Goal: Check status: Check status

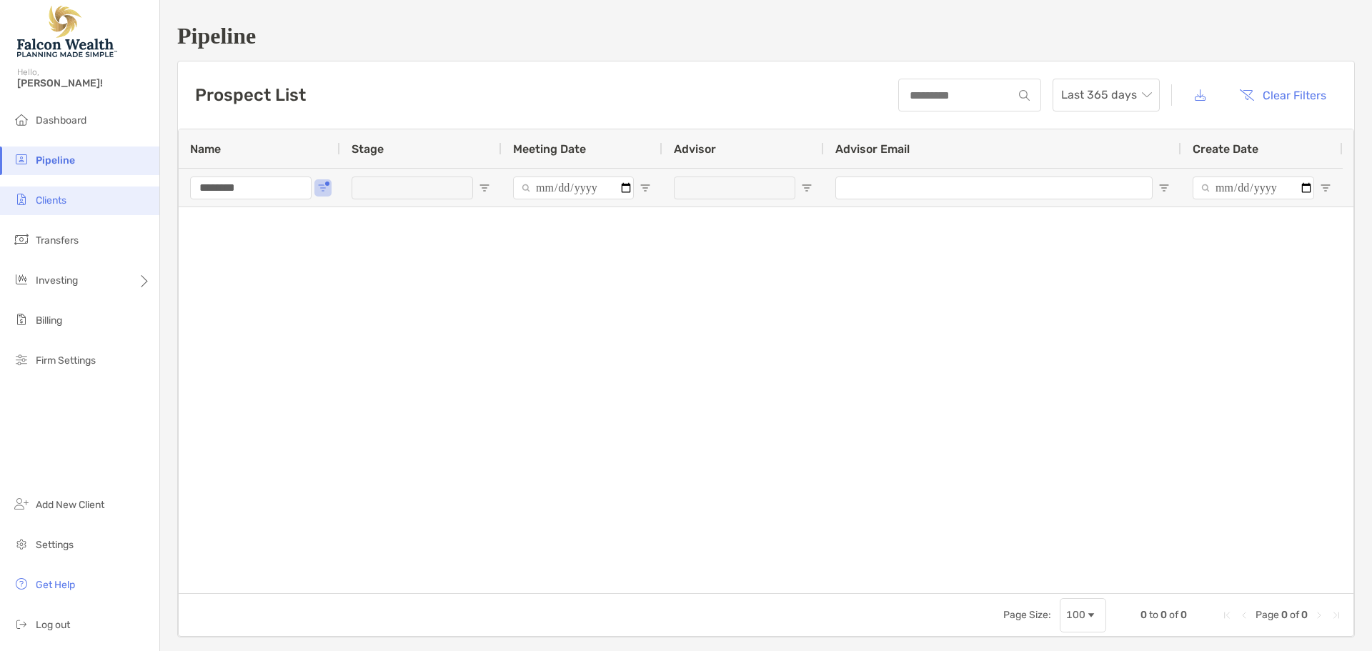
click at [78, 206] on li "Clients" at bounding box center [79, 200] width 159 height 29
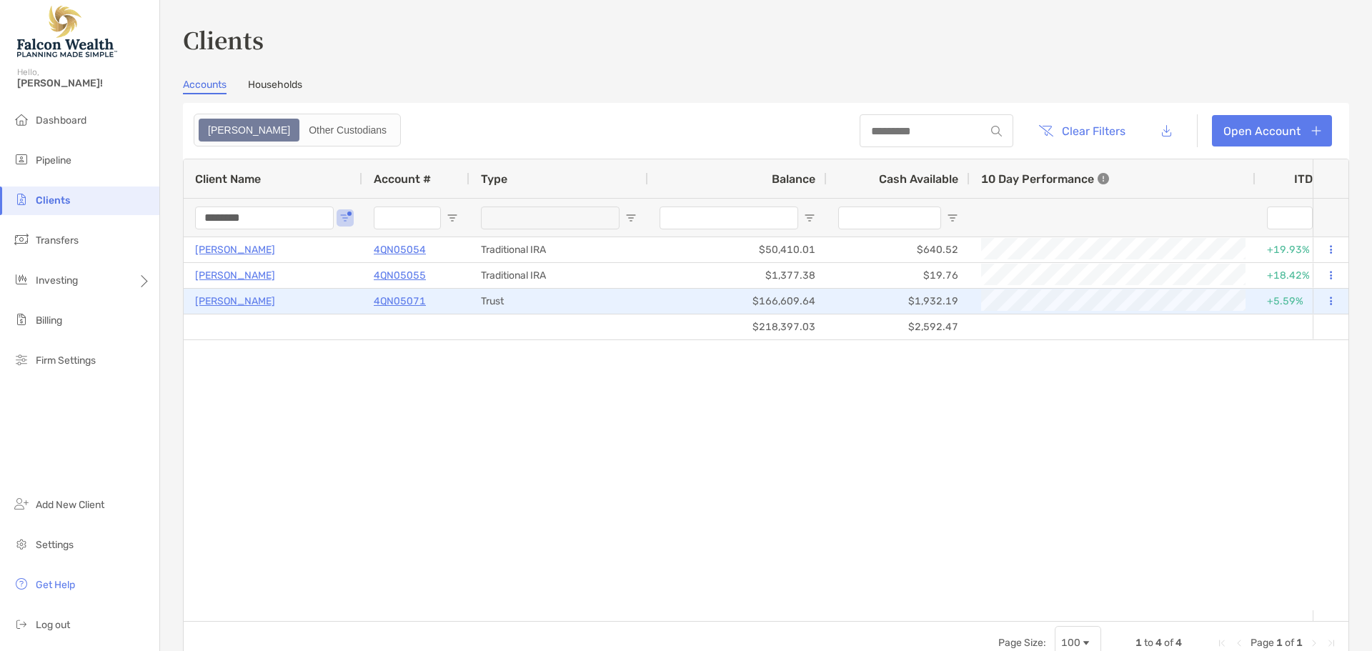
click at [394, 298] on p "4QN05071" at bounding box center [400, 301] width 52 height 18
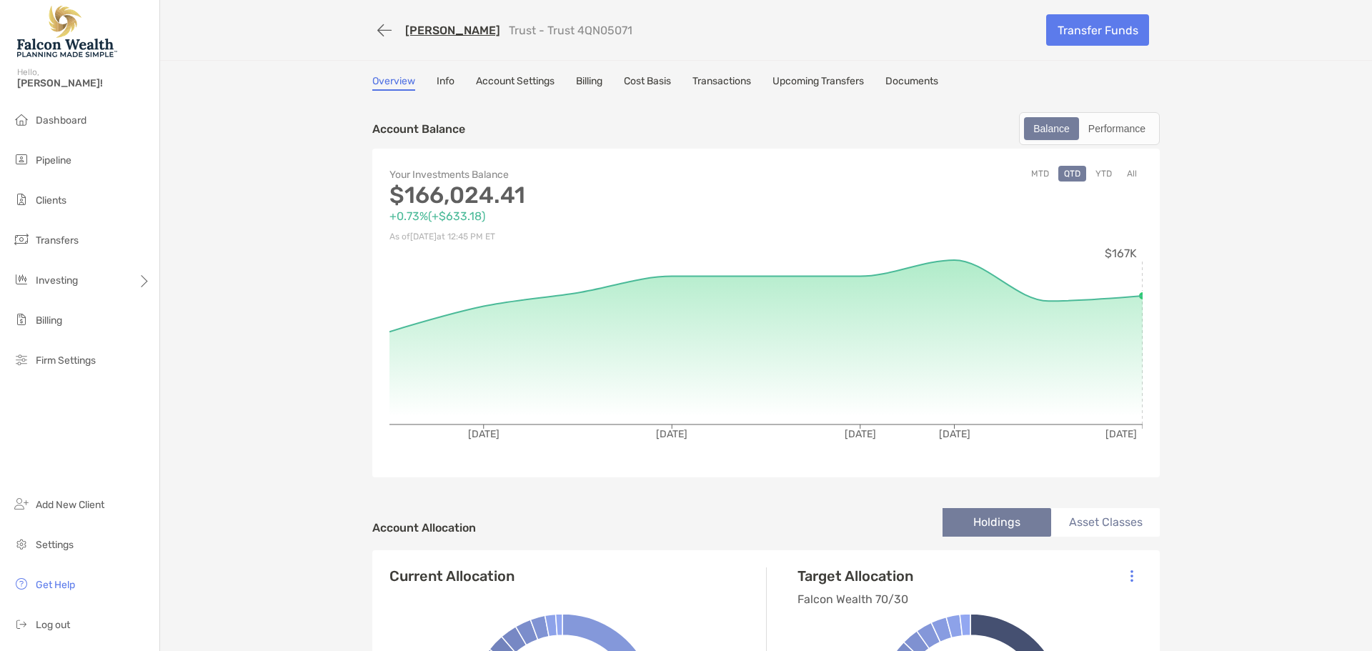
click at [1121, 174] on button "All" at bounding box center [1131, 174] width 21 height 16
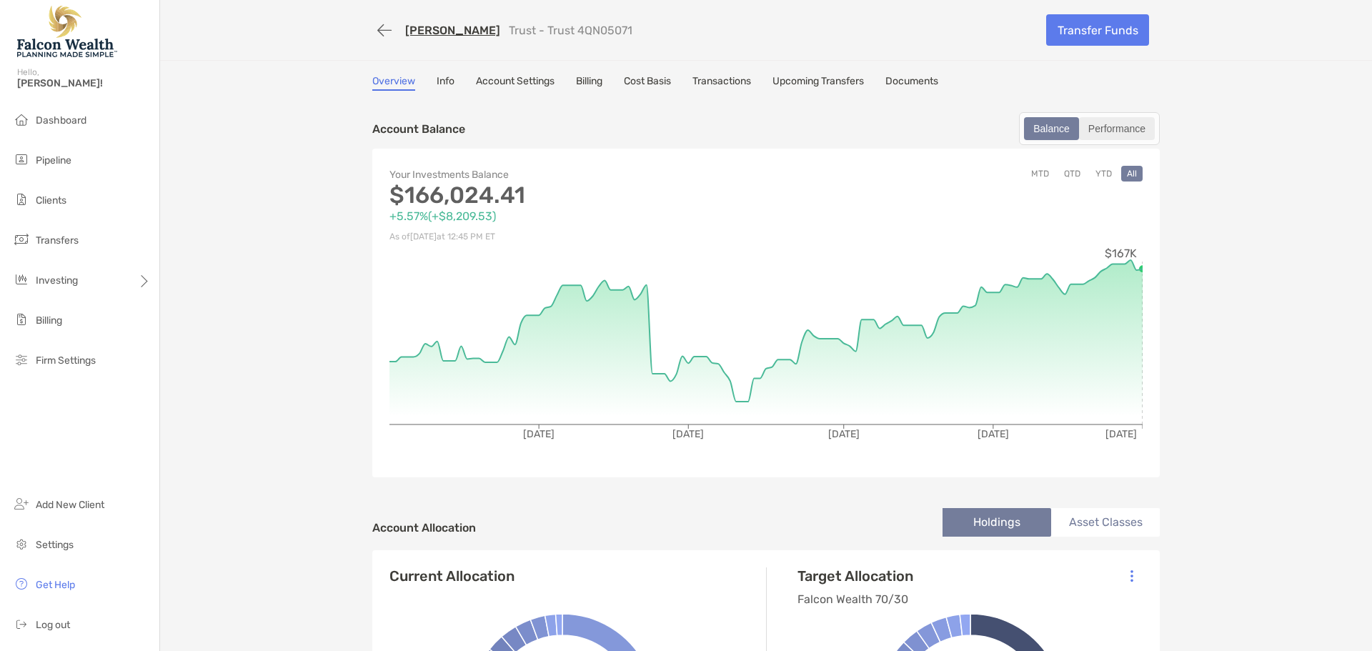
click at [1105, 133] on div "Performance" at bounding box center [1116, 129] width 73 height 20
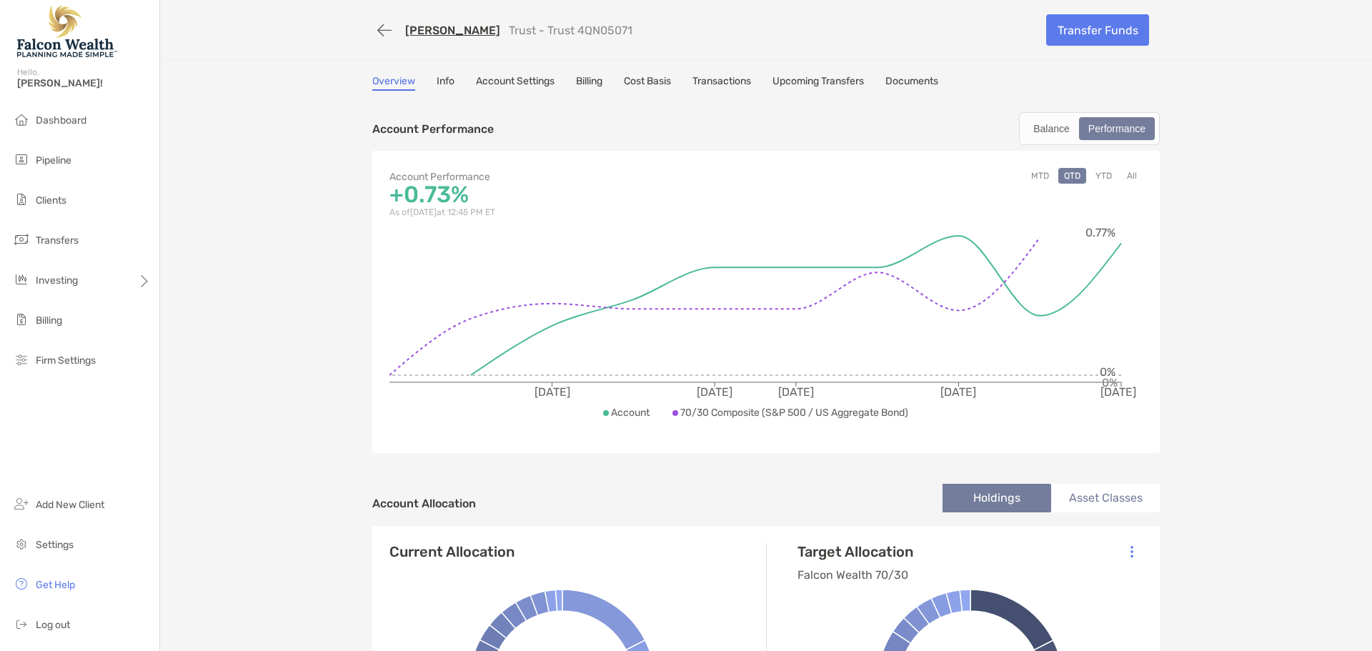
click at [1126, 177] on button "All" at bounding box center [1131, 176] width 21 height 16
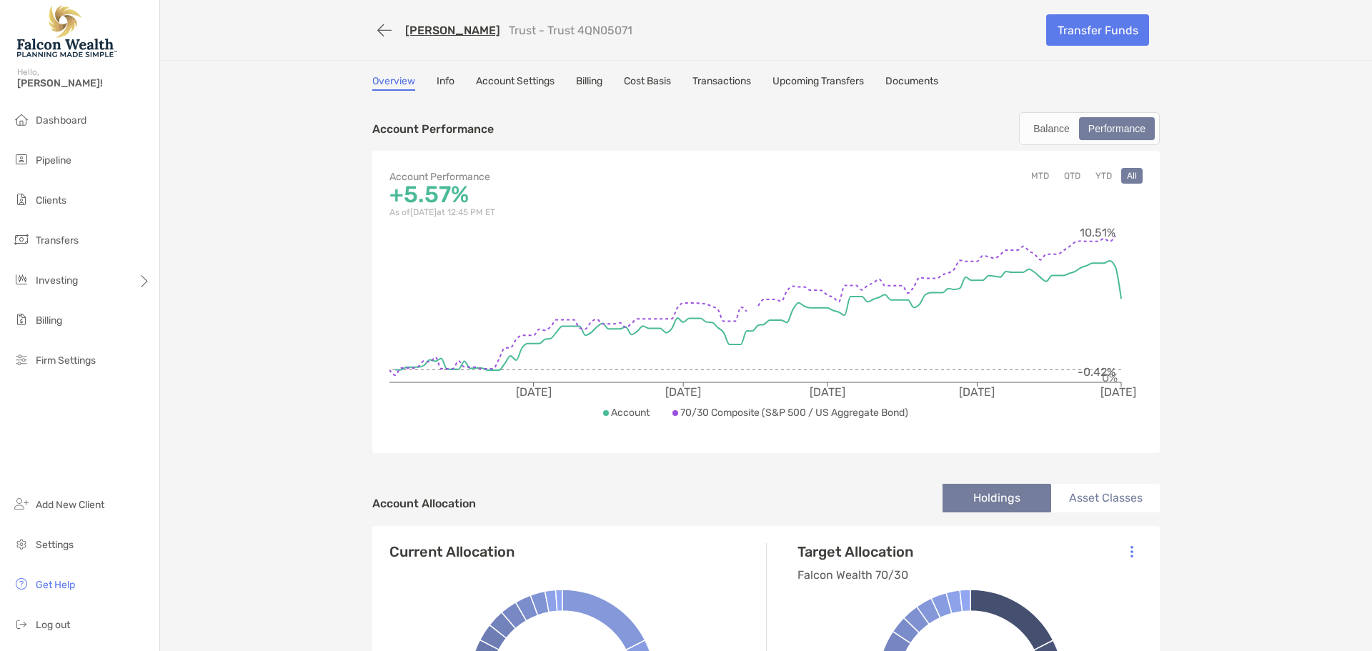
click at [808, 413] on p "70/30 Composite (S&P 500 / US Aggregate Bond)" at bounding box center [794, 413] width 228 height 18
click at [1042, 132] on div "Balance" at bounding box center [1051, 129] width 52 height 20
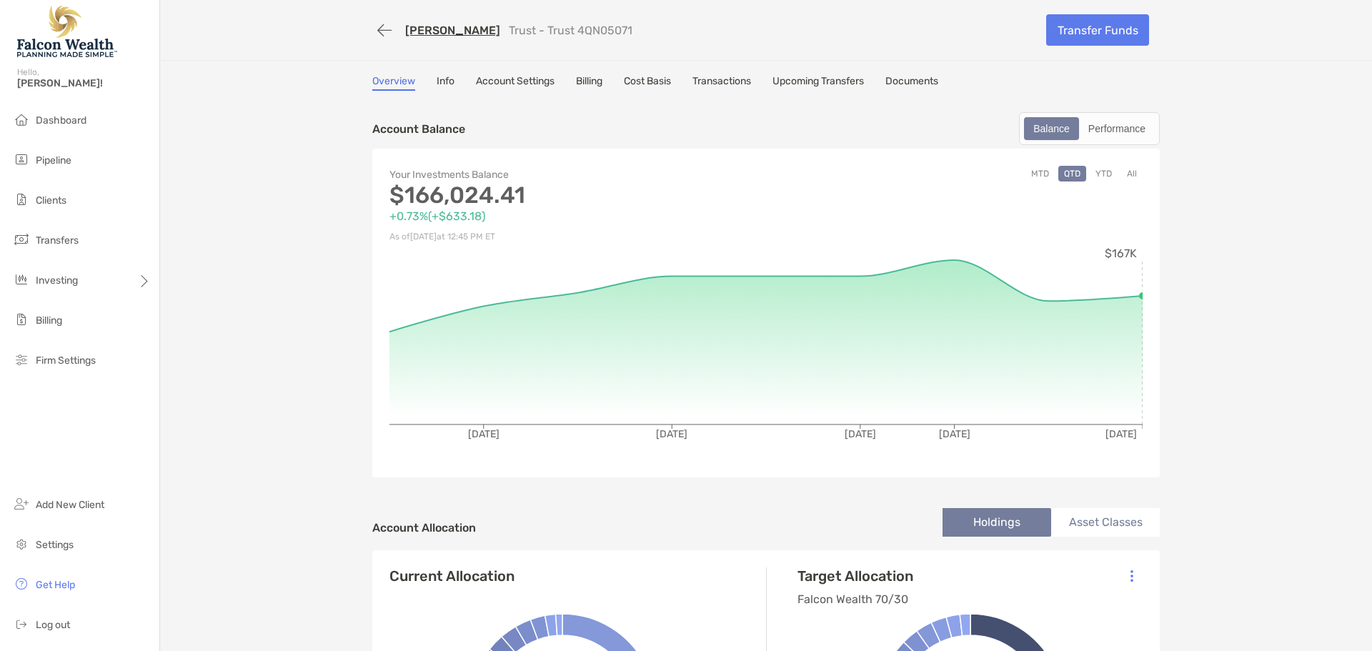
click at [1131, 172] on button "All" at bounding box center [1131, 174] width 21 height 16
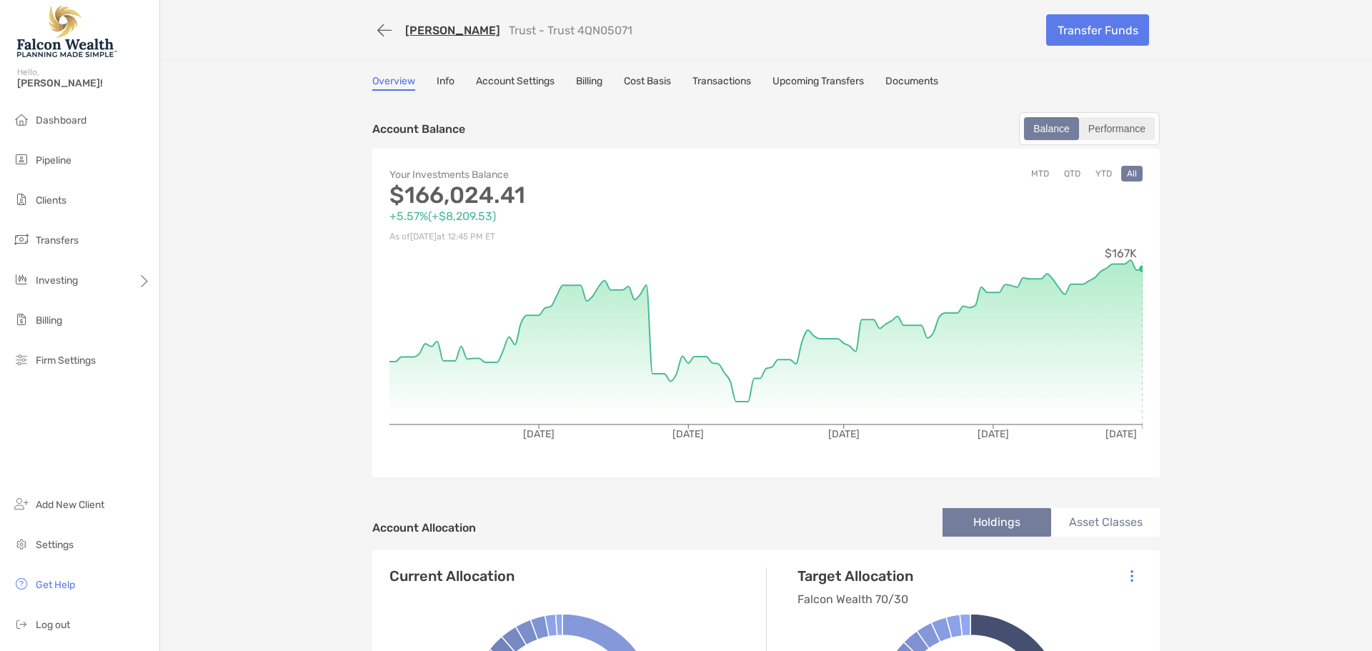
click at [1113, 124] on div "Performance" at bounding box center [1116, 129] width 73 height 20
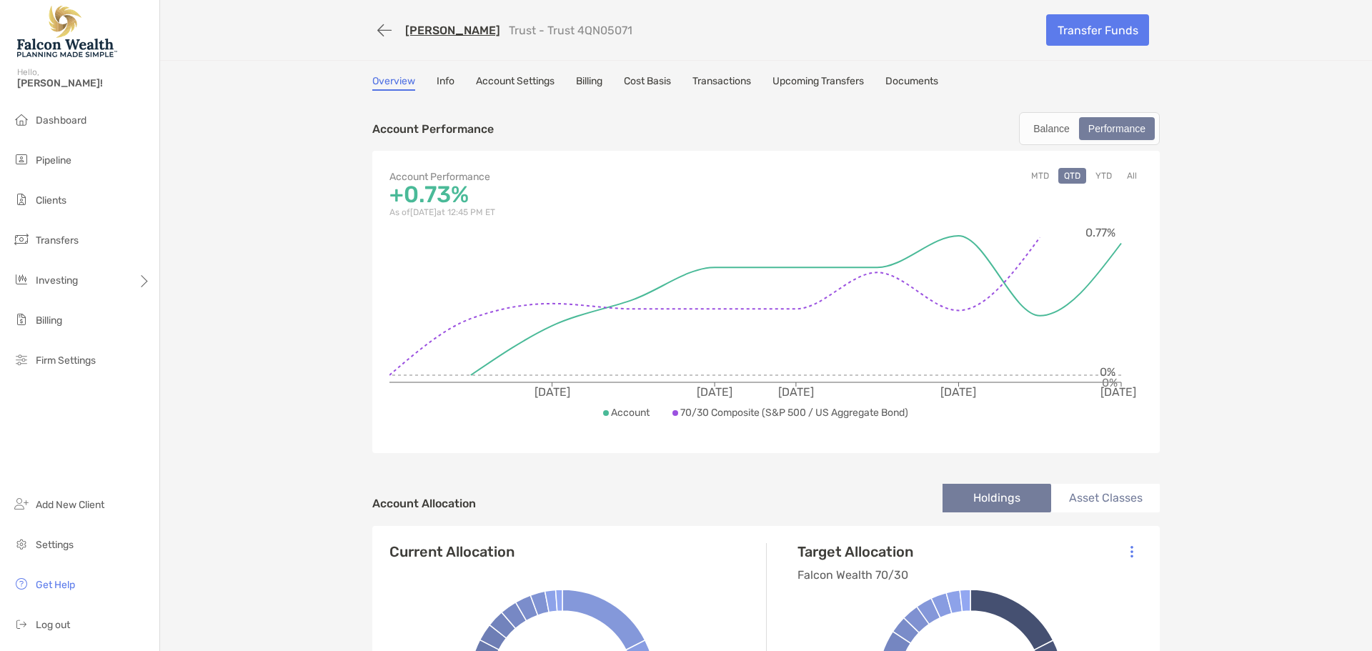
click at [1127, 175] on button "All" at bounding box center [1131, 176] width 21 height 16
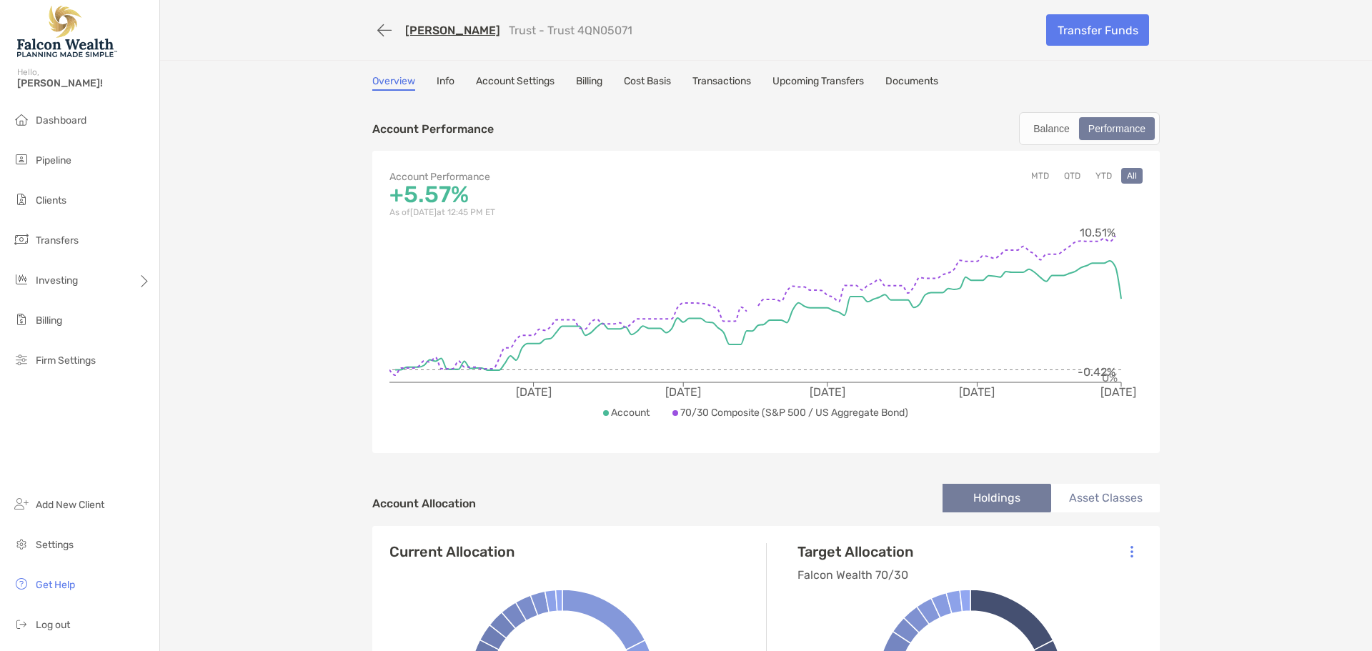
click at [761, 412] on p "70/30 Composite (S&P 500 / US Aggregate Bond)" at bounding box center [794, 413] width 228 height 18
click at [723, 414] on p "70/30 Composite (S&P 500 / US Aggregate Bond)" at bounding box center [794, 413] width 228 height 18
click at [636, 86] on link "Cost Basis" at bounding box center [647, 83] width 47 height 16
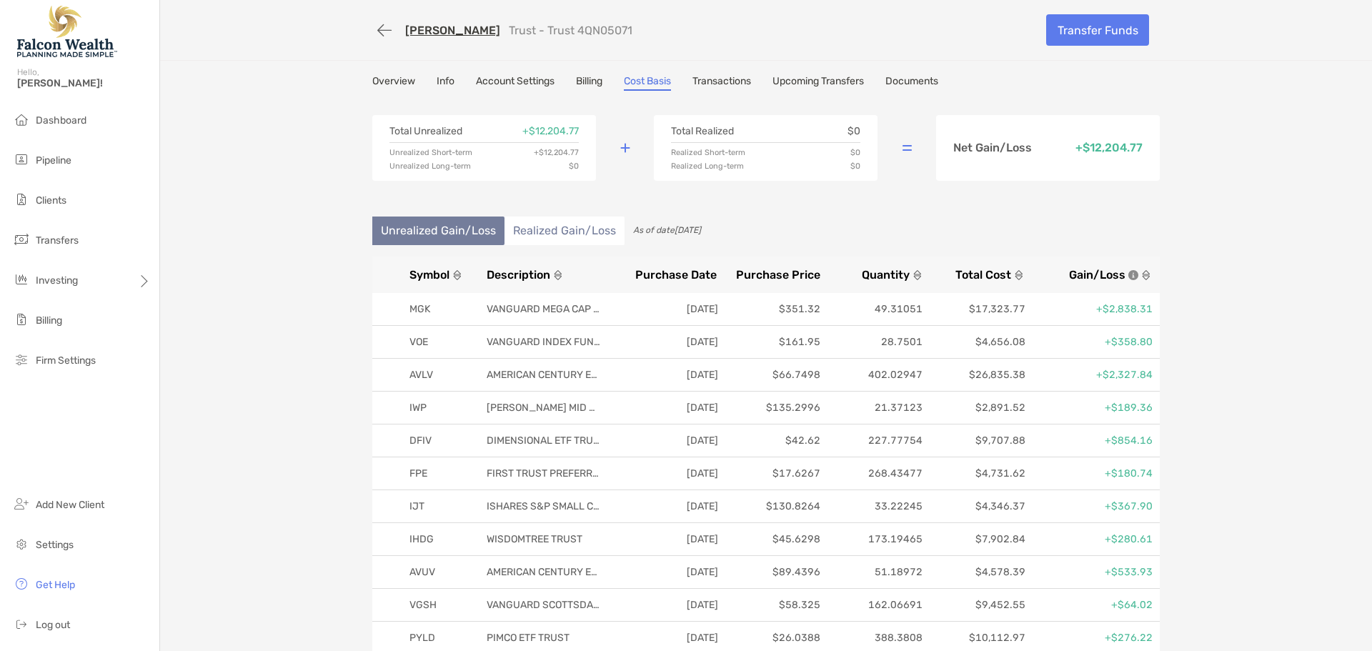
click at [439, 78] on link "Info" at bounding box center [445, 83] width 18 height 16
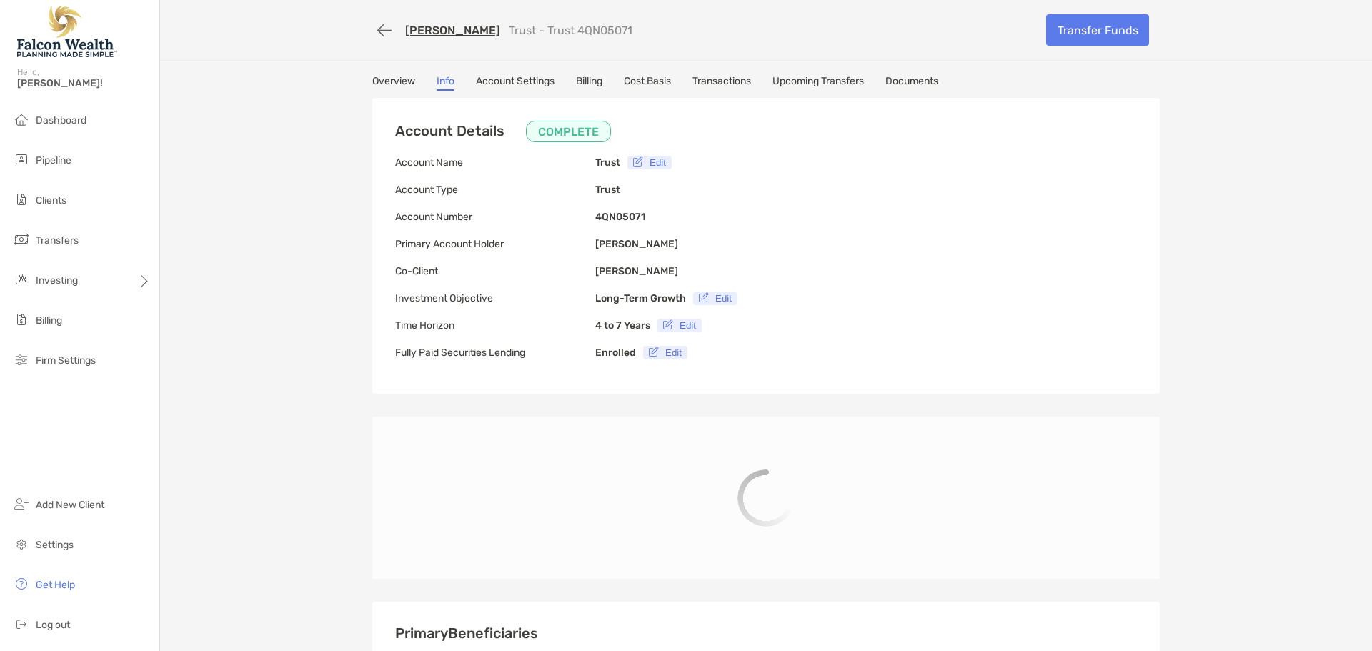
type input "**********"
click at [388, 79] on link "Overview" at bounding box center [393, 83] width 43 height 16
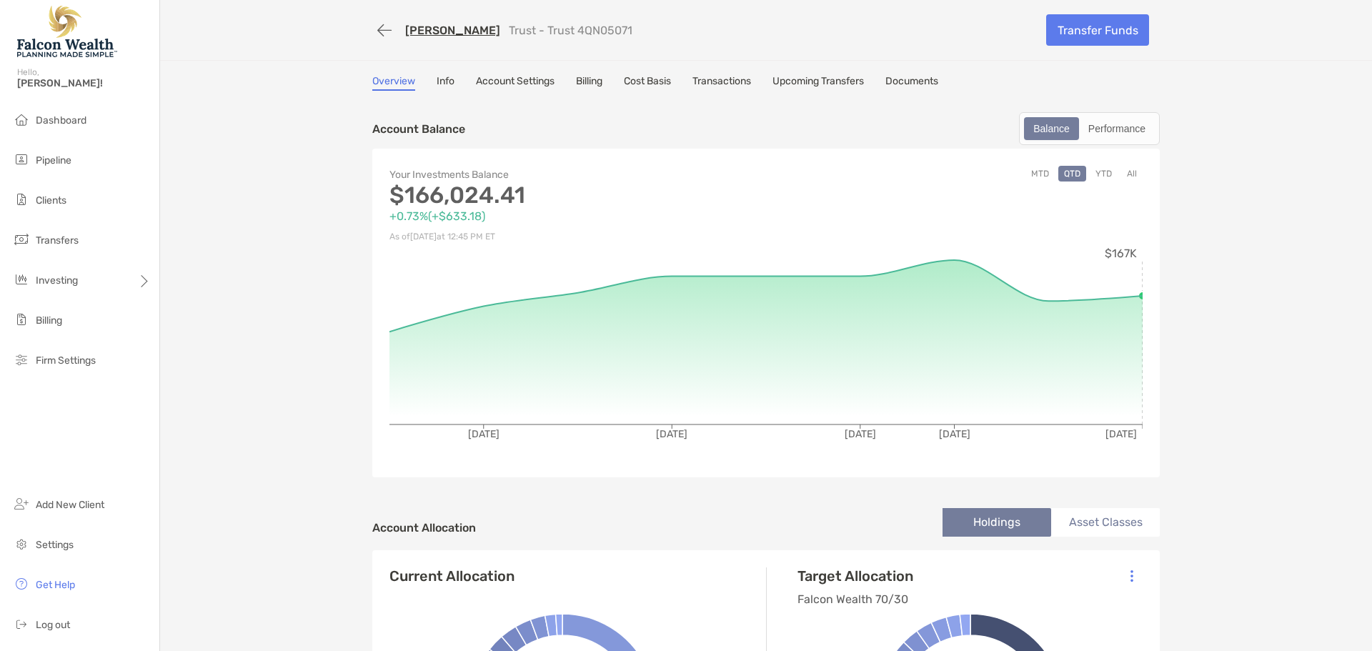
click at [1121, 176] on button "All" at bounding box center [1131, 174] width 21 height 16
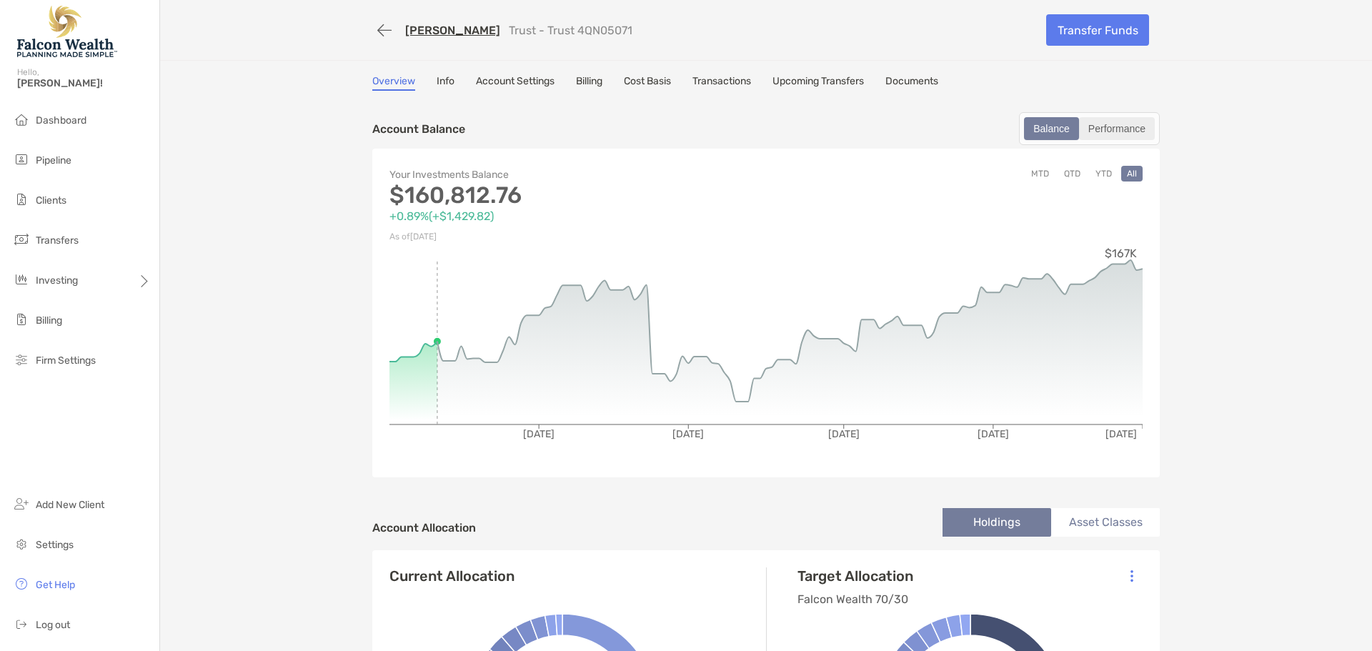
click at [1121, 135] on div "Performance" at bounding box center [1116, 129] width 73 height 20
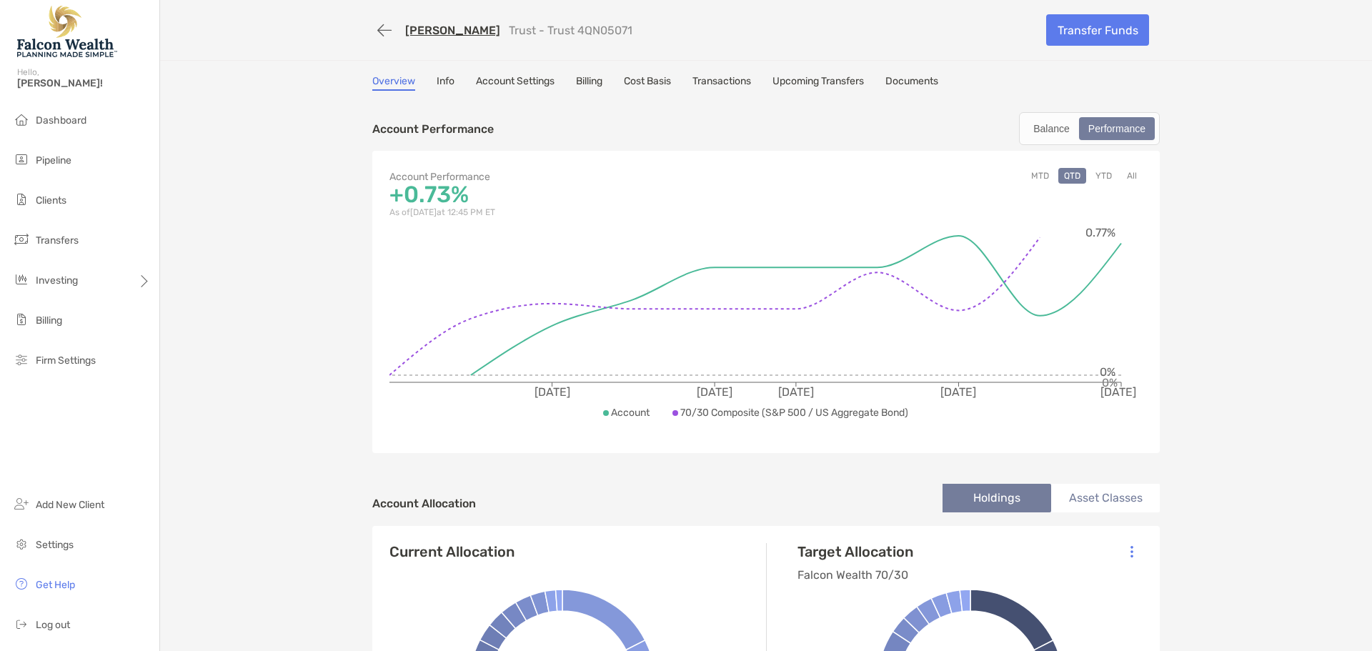
click at [1127, 177] on button "All" at bounding box center [1131, 176] width 21 height 16
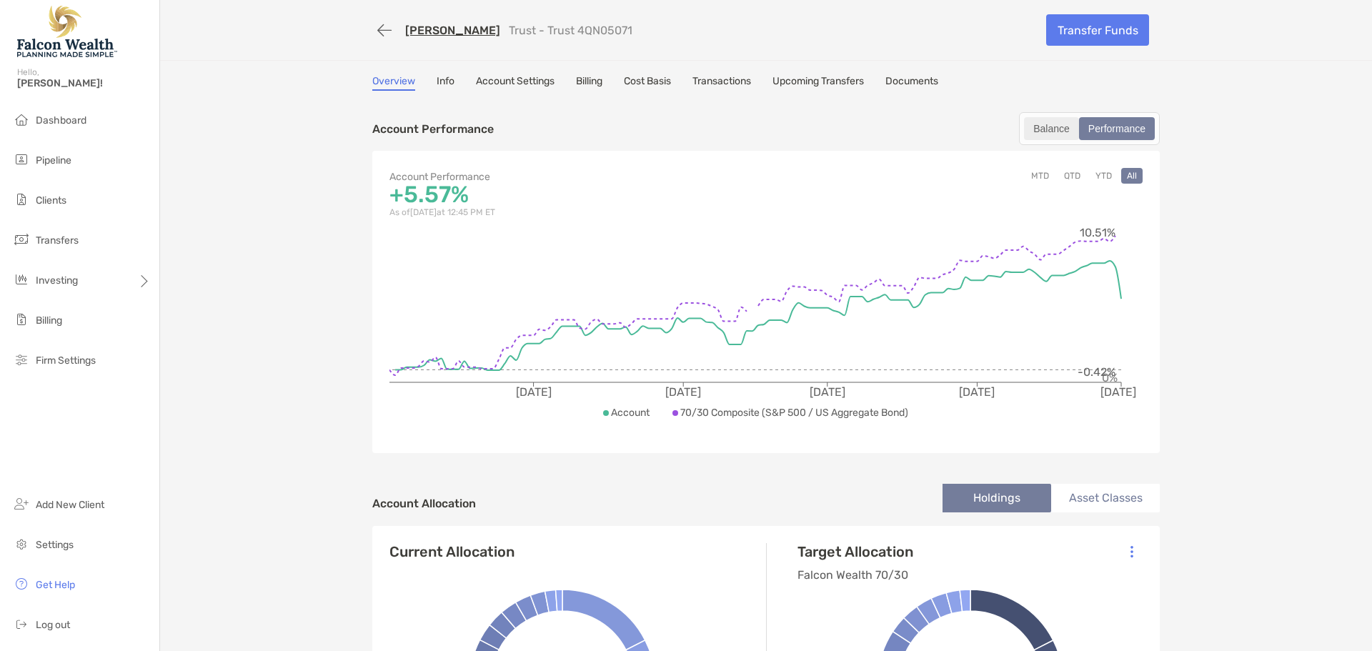
click at [1032, 121] on div "Balance" at bounding box center [1051, 129] width 52 height 20
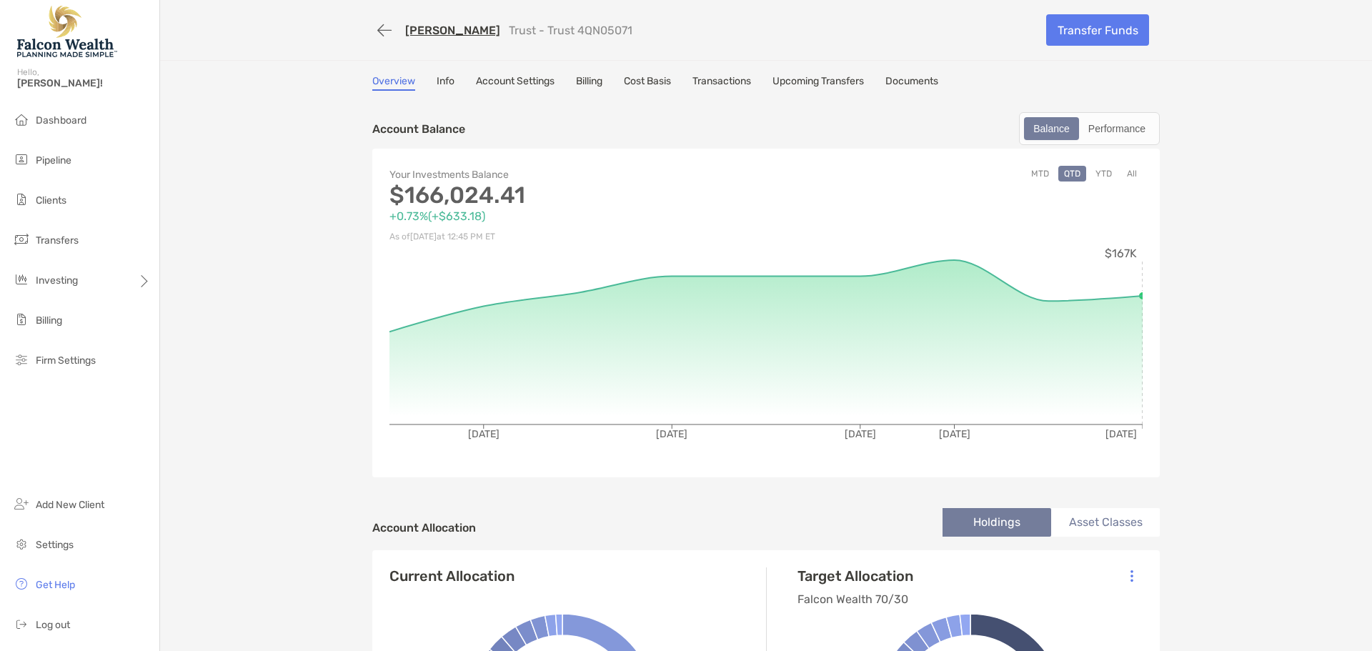
click at [1121, 176] on button "All" at bounding box center [1131, 174] width 21 height 16
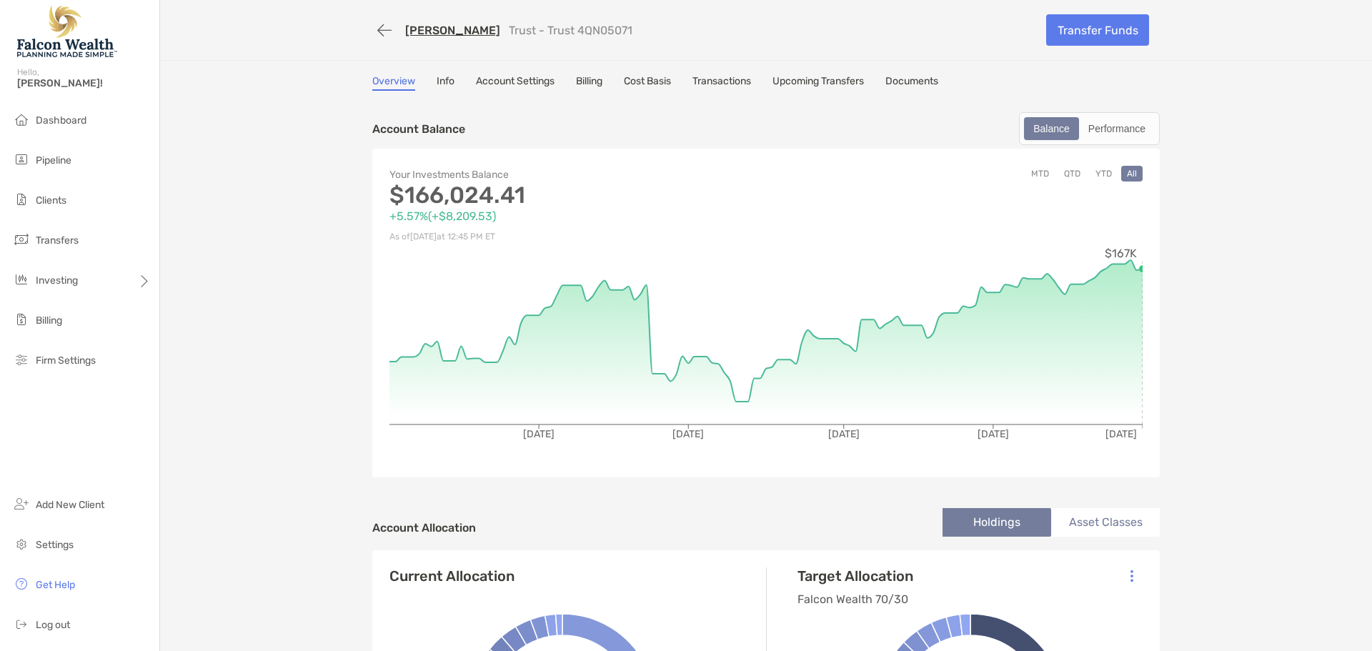
click at [717, 83] on link "Transactions" at bounding box center [721, 83] width 59 height 16
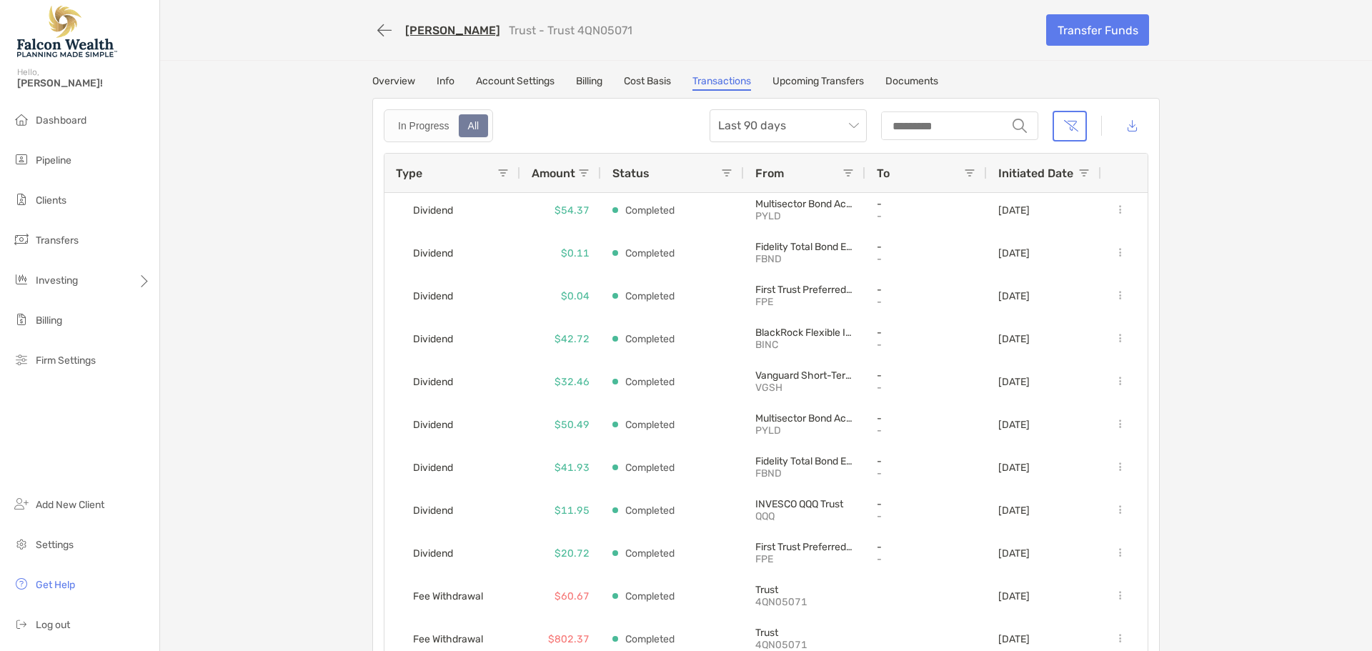
click at [1217, 246] on div "[PERSON_NAME] Trust - Trust 4QN05071 Transfer Funds Overview Info Account Setti…" at bounding box center [766, 336] width 1212 height 672
